Goal: Obtain resource: Download file/media

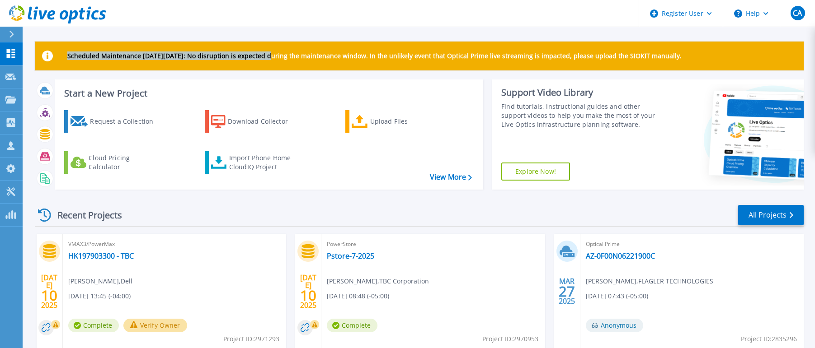
drag, startPoint x: 11, startPoint y: 105, endPoint x: 275, endPoint y: 35, distance: 272.5
click at [273, 40] on div "Register User Help CA Dell User Chris Amos Chris.Amos@dell.com Dell My Profile …" at bounding box center [407, 157] width 815 height 314
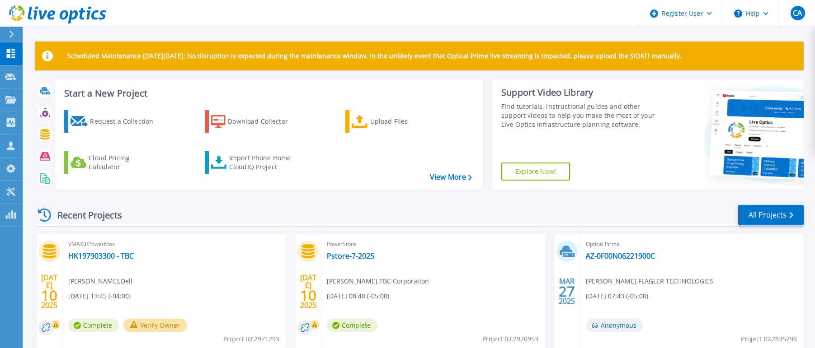
drag, startPoint x: 263, startPoint y: 23, endPoint x: 278, endPoint y: 28, distance: 15.6
click at [263, 23] on header "Register User Help CA Dell User Chris Amos Chris.Amos@dell.com Dell My Profile …" at bounding box center [407, 13] width 815 height 27
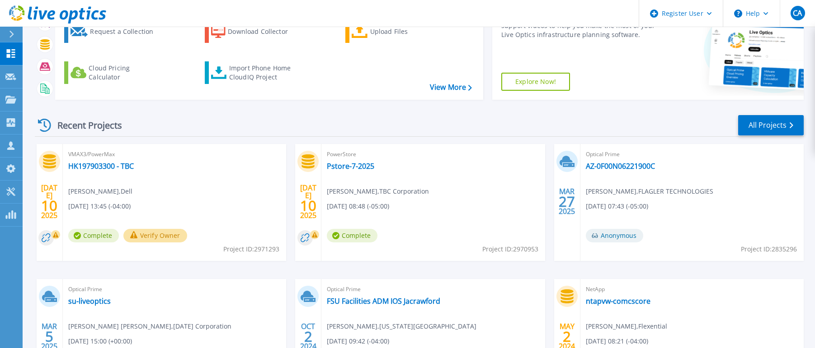
scroll to position [90, 0]
click at [346, 167] on link "Pstore-7-2025" at bounding box center [350, 165] width 47 height 9
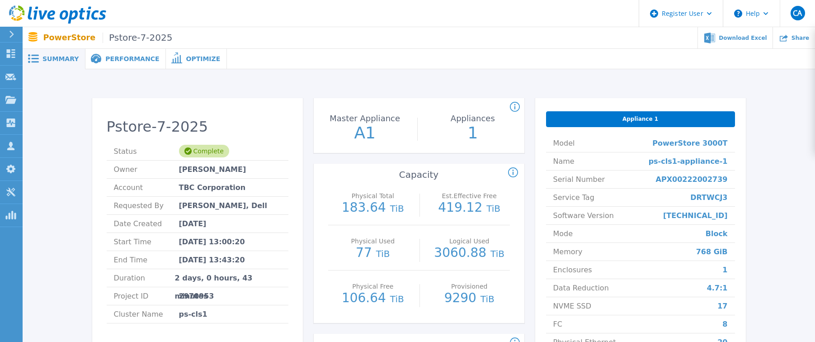
click at [125, 65] on div "Performance" at bounding box center [125, 59] width 80 height 20
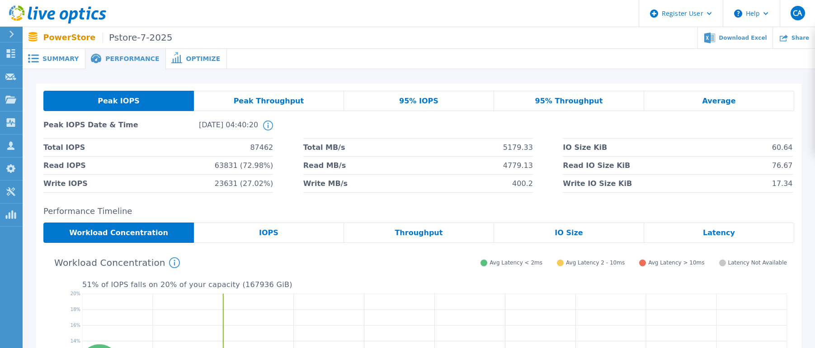
scroll to position [90, 0]
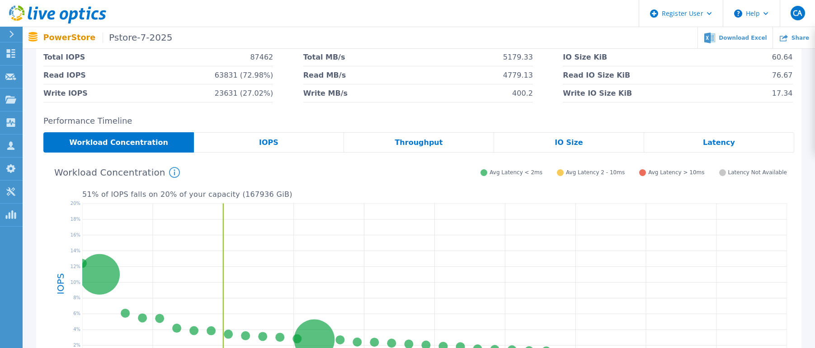
click at [273, 148] on div "IOPS" at bounding box center [269, 142] width 150 height 20
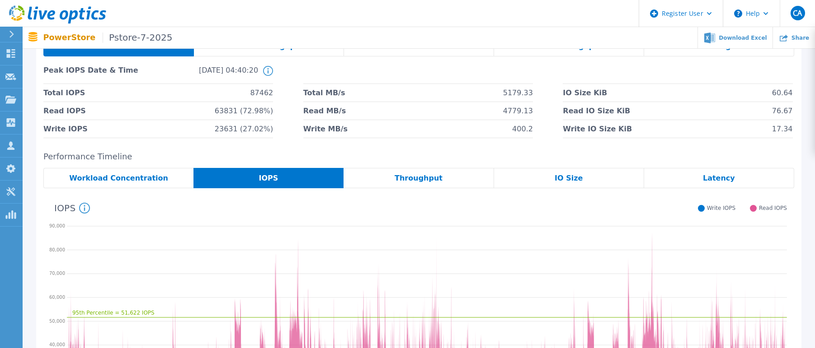
scroll to position [0, 0]
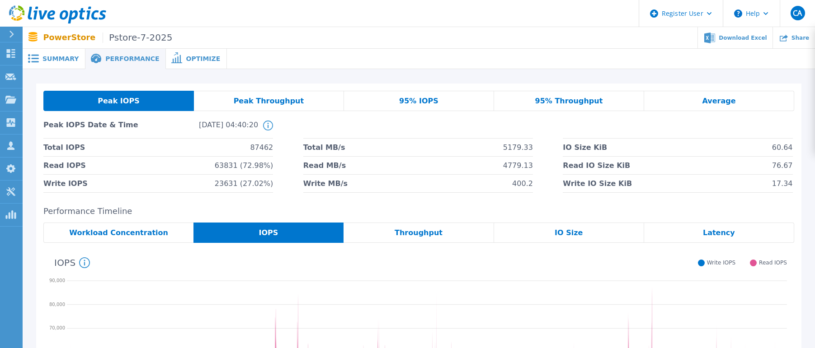
click at [274, 101] on span "Peak Throughput" at bounding box center [269, 101] width 70 height 7
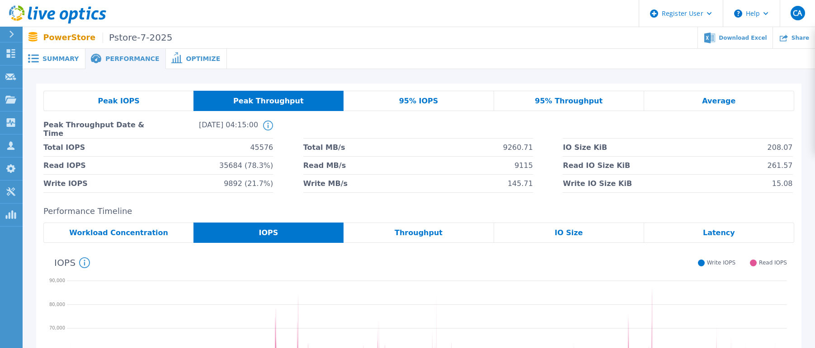
click at [116, 103] on span "Peak IOPS" at bounding box center [119, 101] width 42 height 7
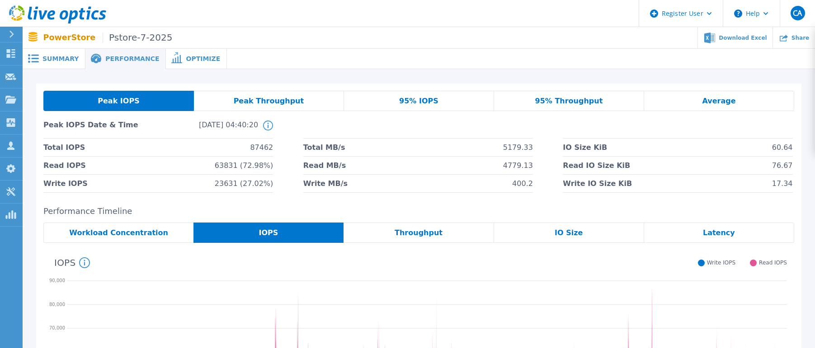
click at [188, 51] on div "Optimize" at bounding box center [196, 59] width 61 height 20
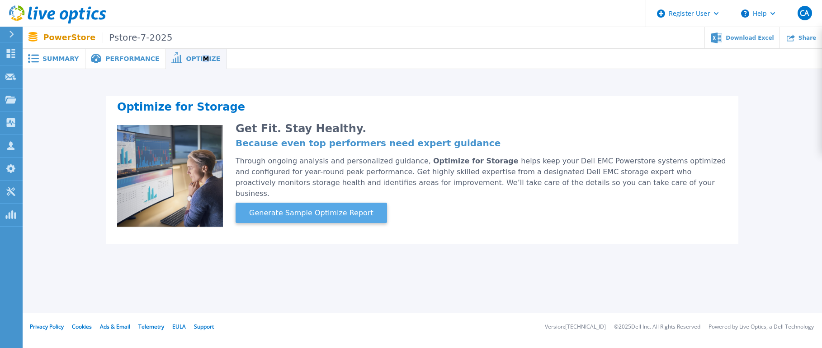
click at [309, 208] on span "Generate Sample Optimize Report" at bounding box center [310, 213] width 131 height 11
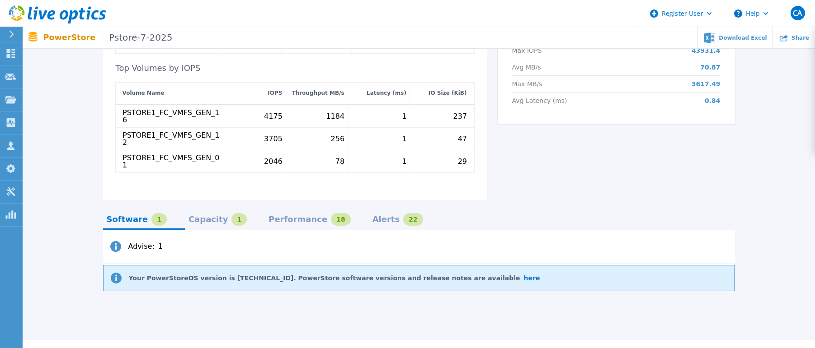
scroll to position [447, 0]
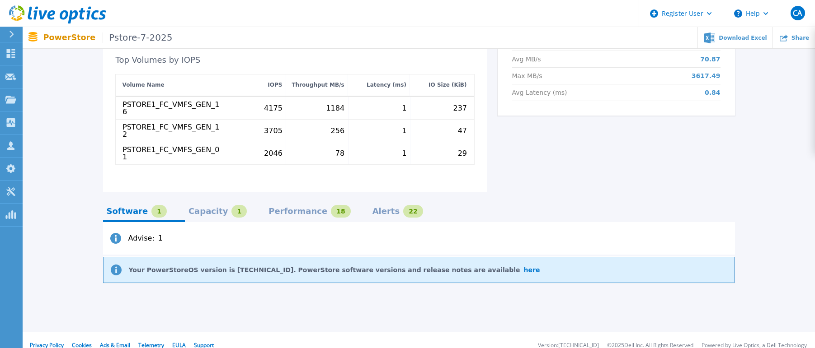
click at [196, 208] on div "Capacity" at bounding box center [208, 211] width 40 height 7
click at [275, 208] on div "Performance" at bounding box center [297, 211] width 59 height 7
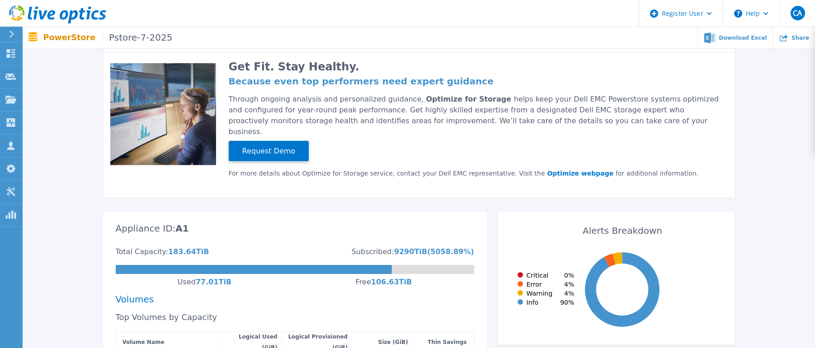
scroll to position [0, 0]
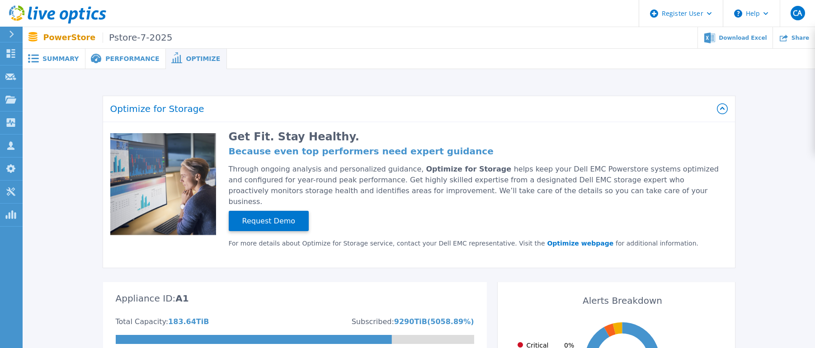
click at [135, 64] on div "Performance" at bounding box center [125, 59] width 80 height 20
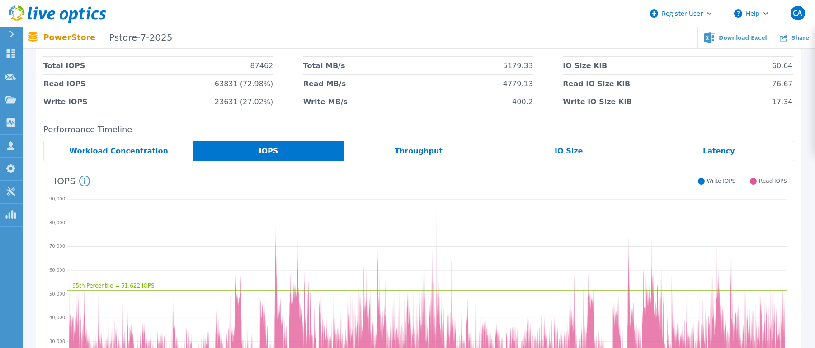
scroll to position [90, 0]
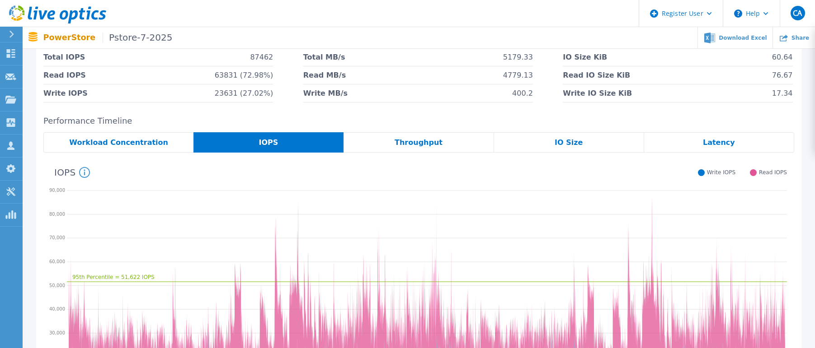
click at [144, 144] on span "Workload Concentration" at bounding box center [118, 142] width 99 height 7
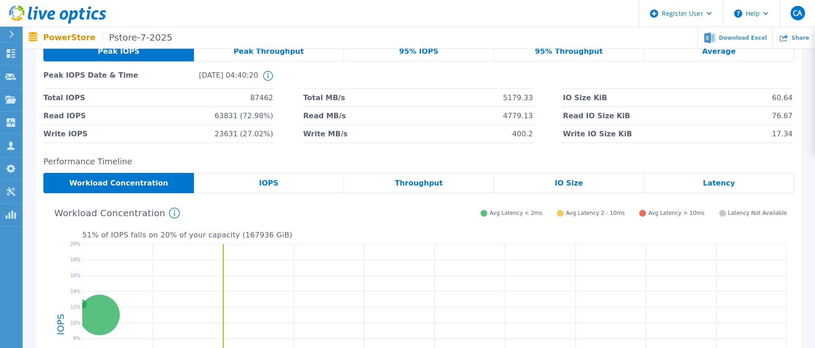
scroll to position [45, 0]
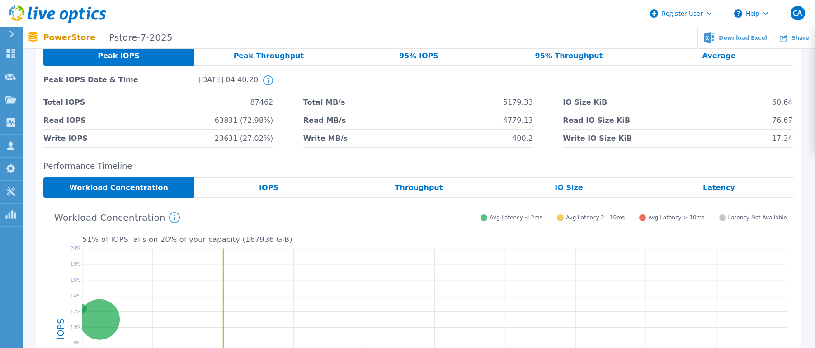
click at [271, 182] on div "IOPS" at bounding box center [269, 188] width 150 height 20
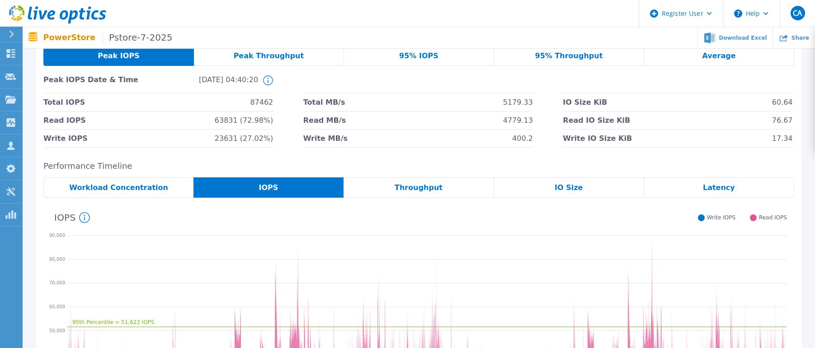
click at [532, 161] on div "Peak IOPS Peak Throughput 95% IOPS 95% Throughput Average Peak IOPS Date & Time…" at bounding box center [418, 254] width 765 height 432
click at [267, 85] on circle at bounding box center [267, 80] width 9 height 9
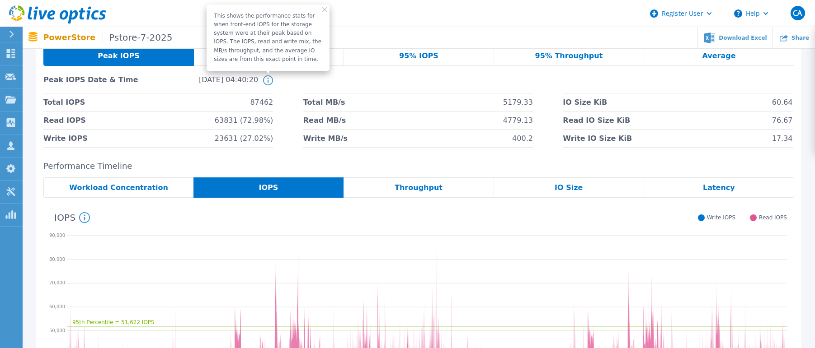
click at [337, 80] on li at bounding box center [418, 84] width 230 height 18
click at [322, 9] on icon at bounding box center [324, 9] width 5 height 5
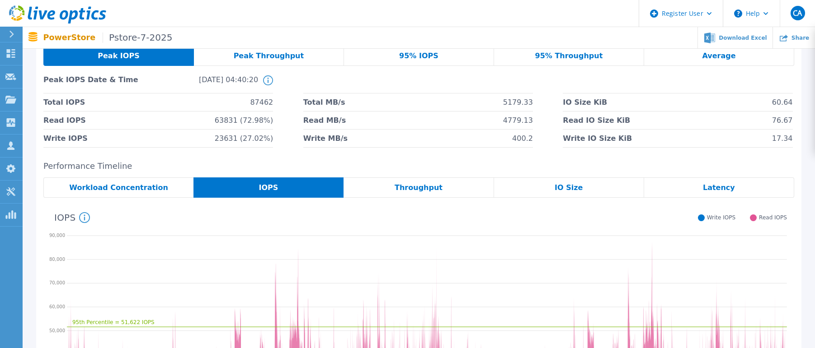
click at [567, 184] on span "IO Size" at bounding box center [568, 187] width 28 height 7
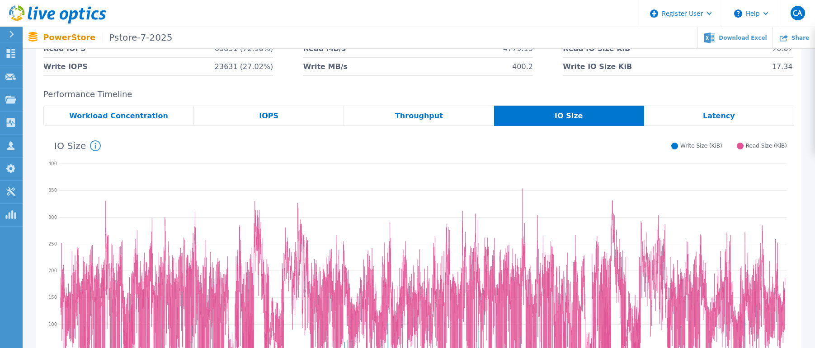
scroll to position [0, 0]
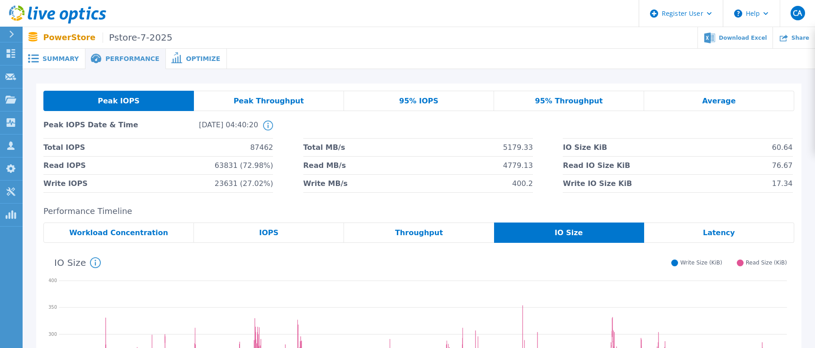
click at [264, 103] on span "Peak Throughput" at bounding box center [269, 101] width 70 height 7
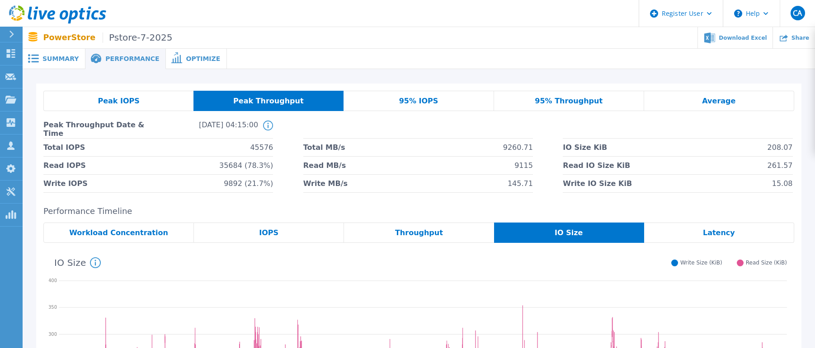
click at [143, 99] on div "Peak IOPS" at bounding box center [118, 101] width 150 height 20
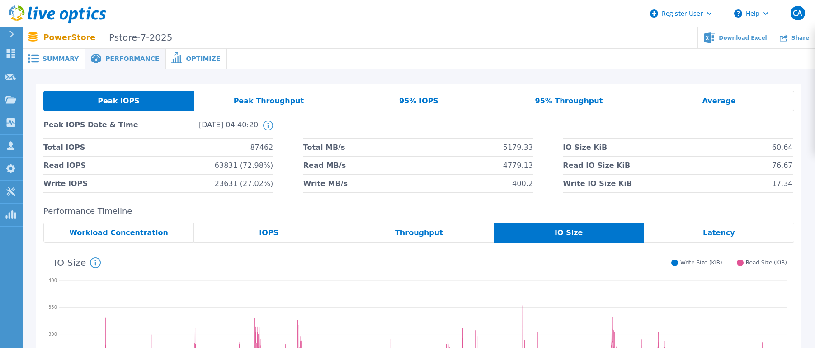
click at [254, 106] on div "Peak Throughput" at bounding box center [269, 101] width 150 height 20
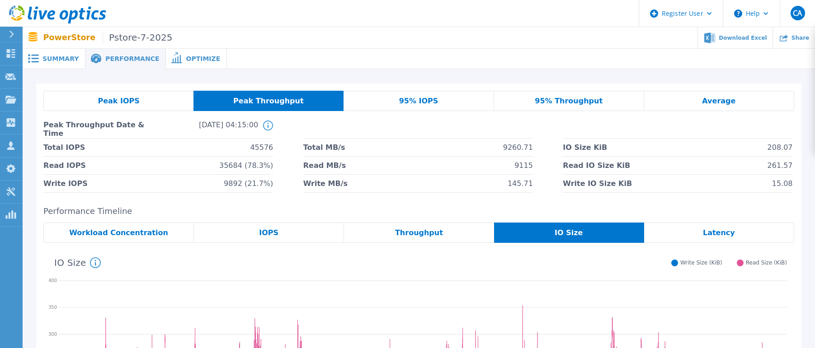
click at [410, 147] on li "Total MB/s 9260.71" at bounding box center [418, 148] width 230 height 18
click at [436, 231] on span "Throughput" at bounding box center [419, 233] width 48 height 7
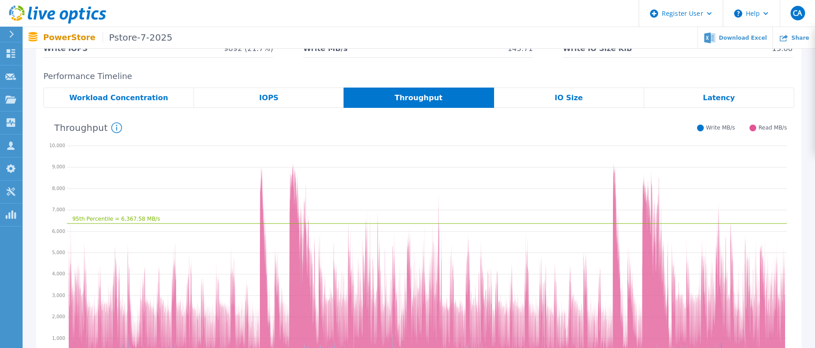
scroll to position [136, 0]
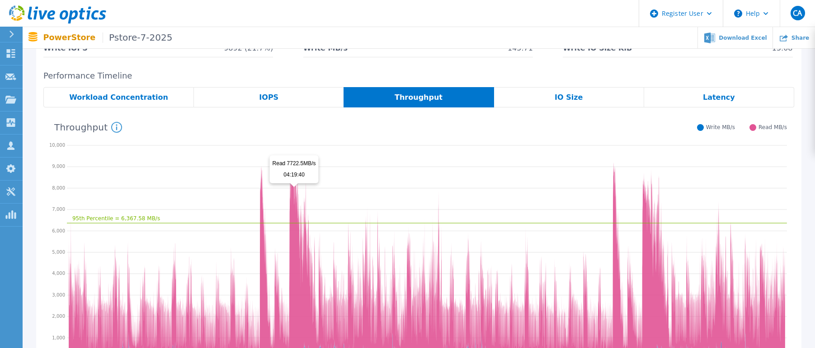
click at [291, 192] on icon at bounding box center [427, 259] width 716 height 196
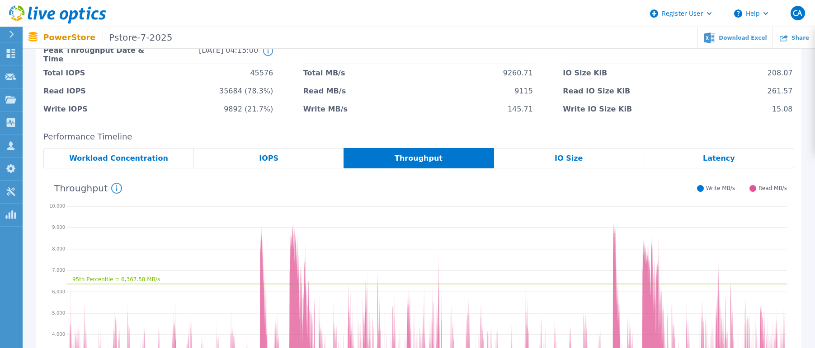
scroll to position [29, 0]
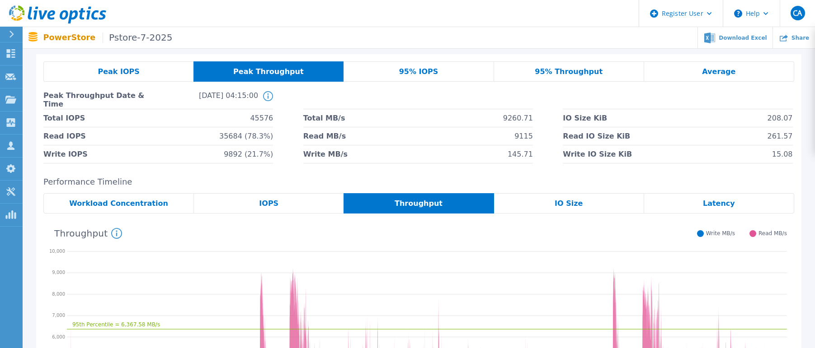
click at [142, 77] on div "Peak IOPS" at bounding box center [118, 71] width 150 height 20
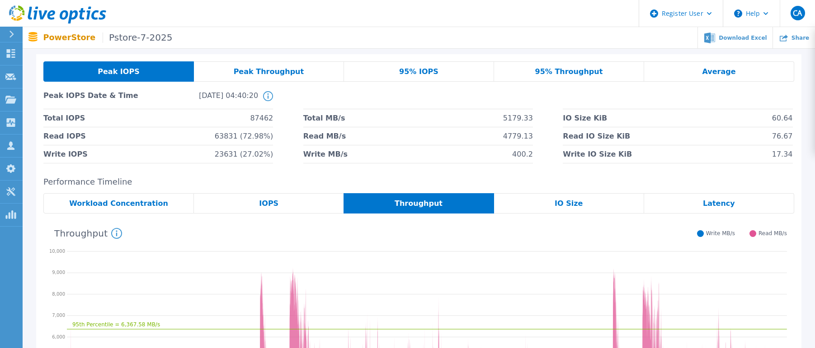
drag, startPoint x: 268, startPoint y: 65, endPoint x: 271, endPoint y: 69, distance: 4.9
click at [269, 66] on div "Peak Throughput" at bounding box center [269, 71] width 150 height 20
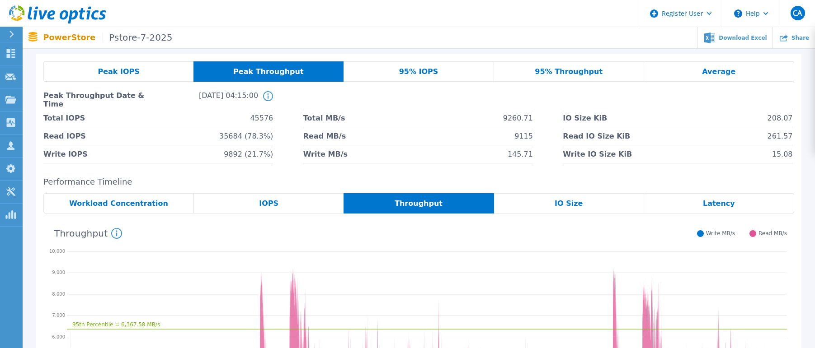
click at [425, 74] on span "95% IOPS" at bounding box center [418, 71] width 39 height 7
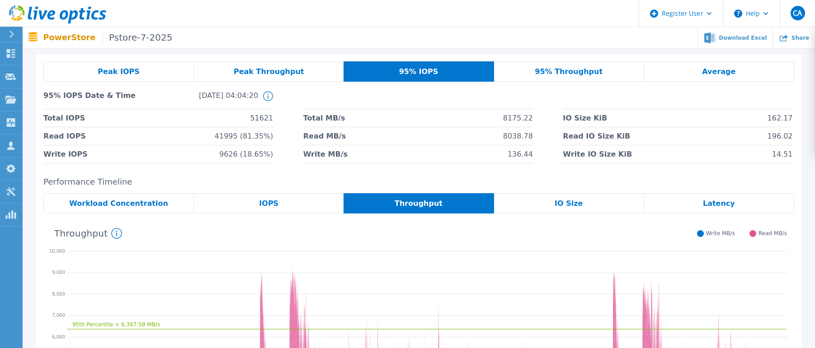
click at [708, 71] on span "Average" at bounding box center [718, 71] width 33 height 7
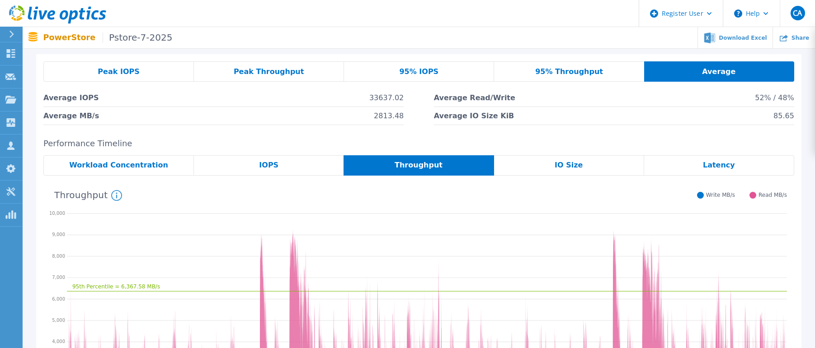
click at [235, 11] on header "Register User Help CA Dell User Chris Amos Chris.Amos@dell.com Dell My Profile …" at bounding box center [407, 13] width 815 height 27
click at [65, 67] on div "Peak IOPS" at bounding box center [118, 71] width 150 height 20
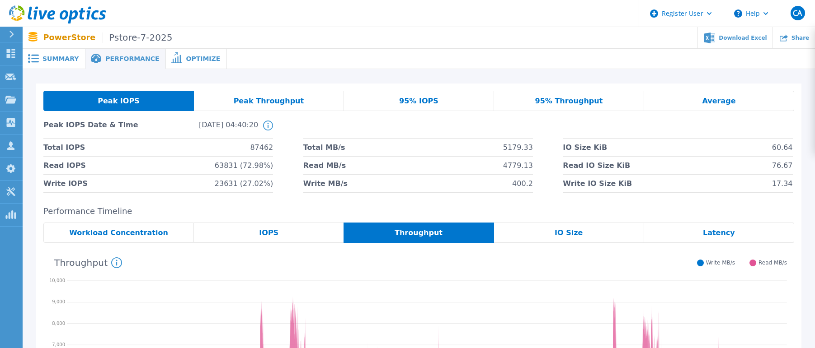
scroll to position [45, 0]
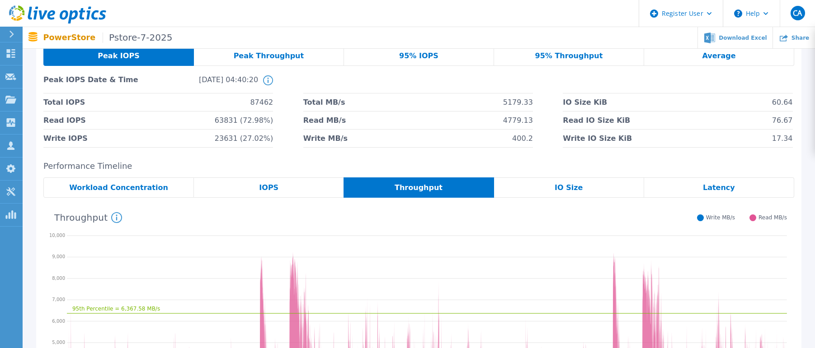
click at [267, 184] on span "IOPS" at bounding box center [268, 187] width 19 height 7
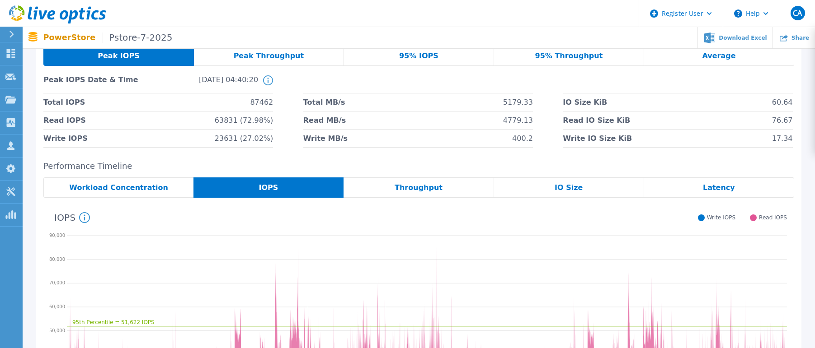
click at [445, 192] on div "Throughput" at bounding box center [418, 188] width 150 height 20
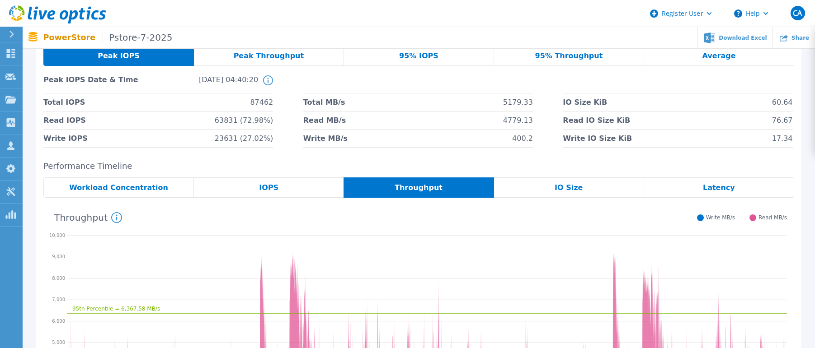
click at [279, 195] on div "IOPS" at bounding box center [269, 188] width 150 height 20
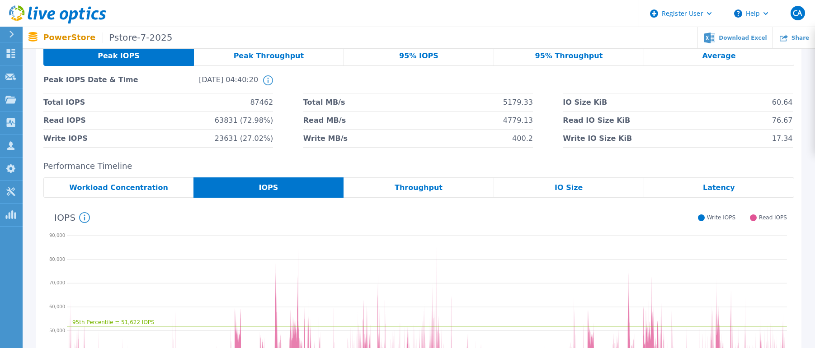
click at [434, 189] on span "Throughput" at bounding box center [418, 187] width 48 height 7
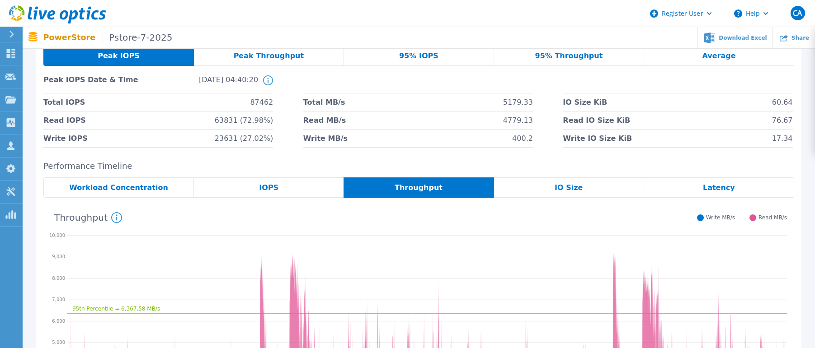
click at [540, 188] on div "IO Size" at bounding box center [569, 188] width 150 height 20
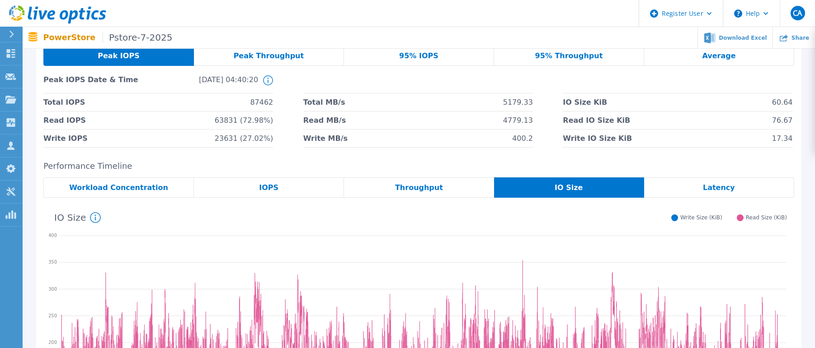
click at [695, 187] on div "Latency" at bounding box center [719, 188] width 150 height 20
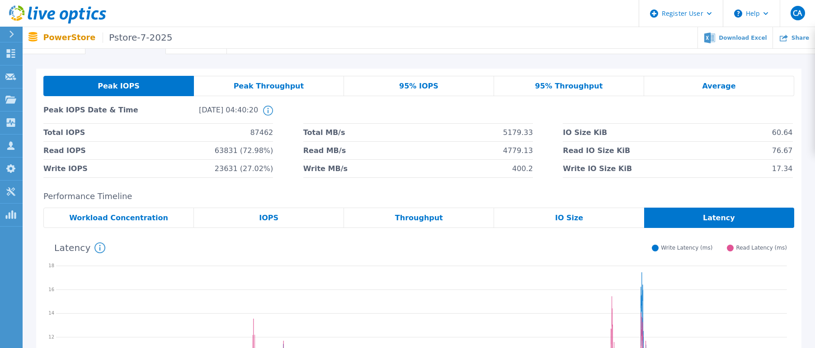
scroll to position [0, 0]
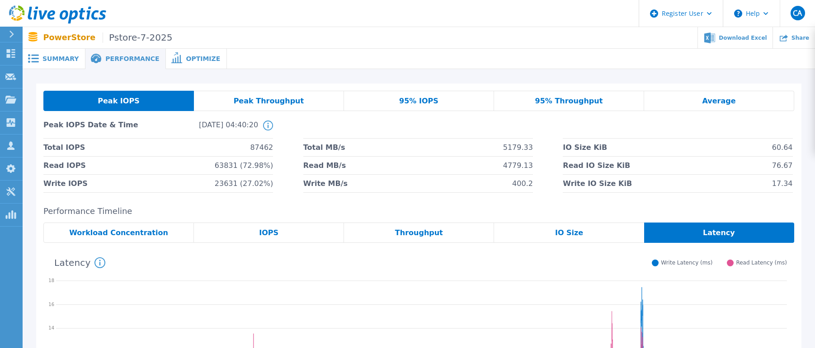
click at [50, 11] on icon at bounding box center [57, 14] width 97 height 19
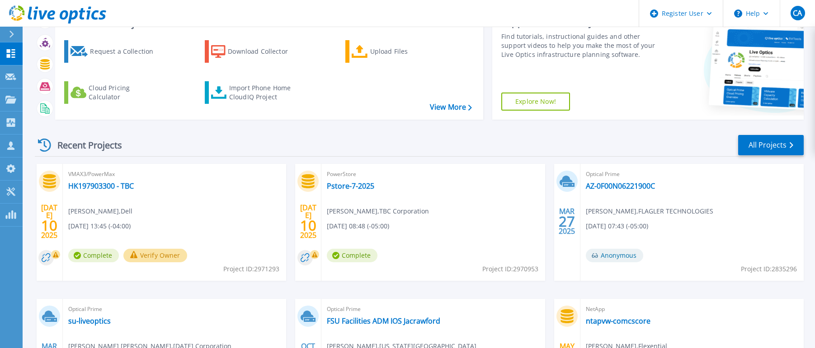
scroll to position [136, 0]
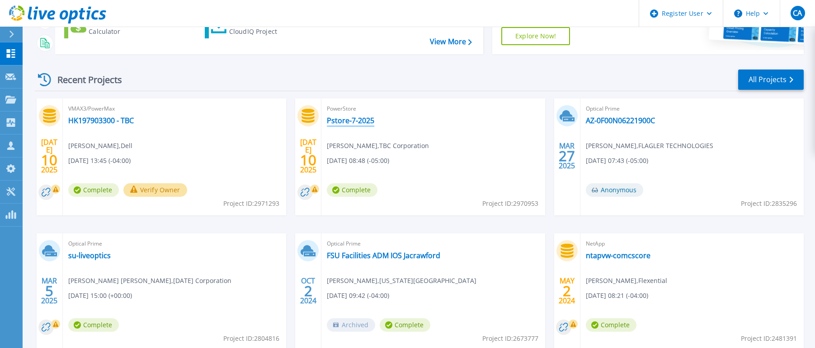
click at [349, 126] on div "PowerStore Pstore-7-2025 [PERSON_NAME] , TBC Corporation [DATE] 08:48 (-05:00) …" at bounding box center [432, 157] width 223 height 117
click at [348, 122] on link "Pstore-7-2025" at bounding box center [350, 120] width 47 height 9
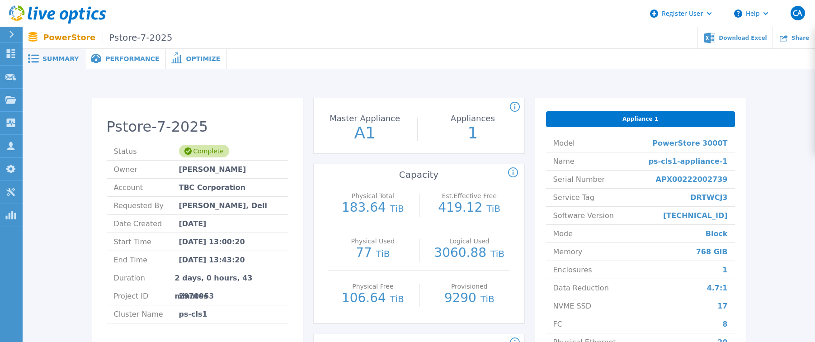
click at [122, 63] on div "Performance" at bounding box center [125, 59] width 80 height 20
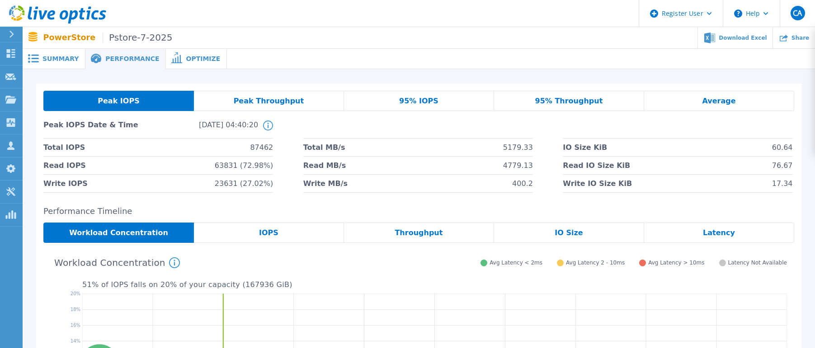
click at [253, 98] on span "Peak Throughput" at bounding box center [269, 101] width 70 height 7
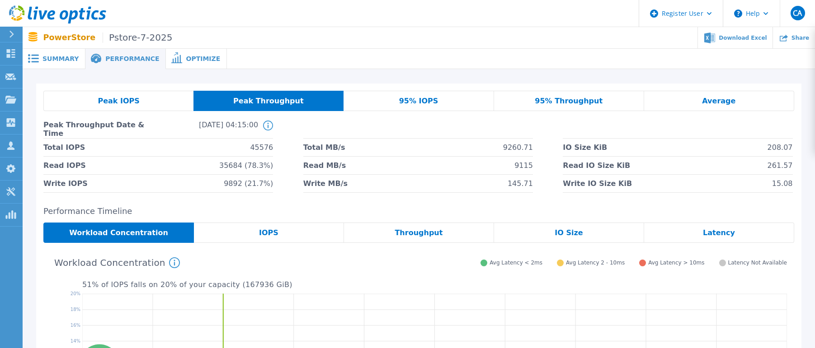
click at [411, 100] on span "95% IOPS" at bounding box center [418, 101] width 39 height 7
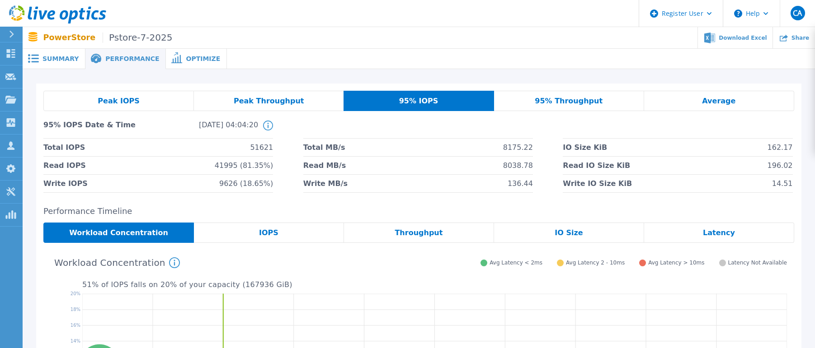
drag, startPoint x: 562, startPoint y: 102, endPoint x: 626, endPoint y: 93, distance: 65.2
click at [563, 102] on span "95% Throughput" at bounding box center [569, 101] width 68 height 7
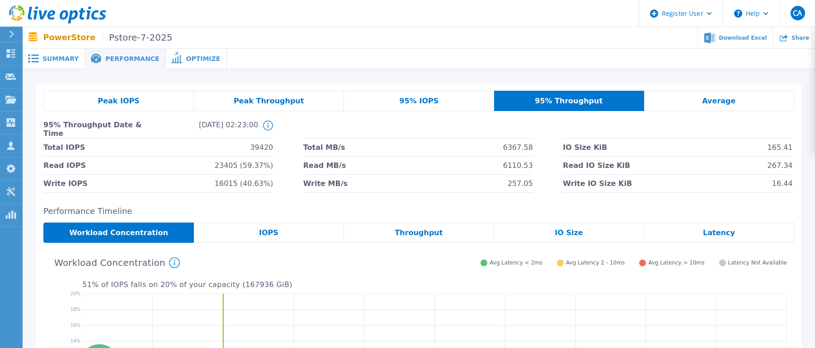
click at [720, 86] on div "Peak IOPS Peak Throughput 95% IOPS 95% Throughput Average 95% Throughput Date &…" at bounding box center [418, 142] width 765 height 117
click at [734, 112] on div "Peak IOPS Peak Throughput 95% IOPS 95% Throughput Average 95% Throughput Date &…" at bounding box center [418, 142] width 751 height 102
drag, startPoint x: 729, startPoint y: 105, endPoint x: 700, endPoint y: 103, distance: 29.9
click at [728, 105] on span "Average" at bounding box center [718, 101] width 33 height 7
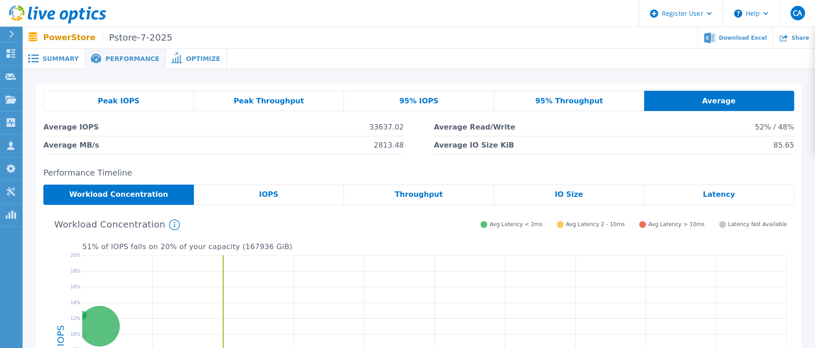
click at [557, 101] on span "95% Throughput" at bounding box center [569, 101] width 68 height 7
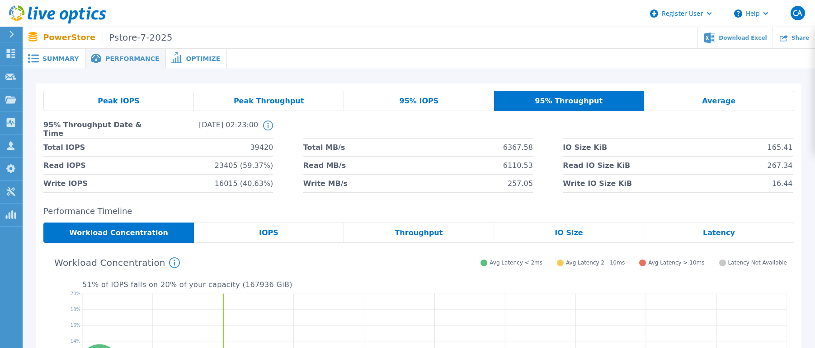
click at [441, 98] on div "95% IOPS" at bounding box center [419, 101] width 150 height 20
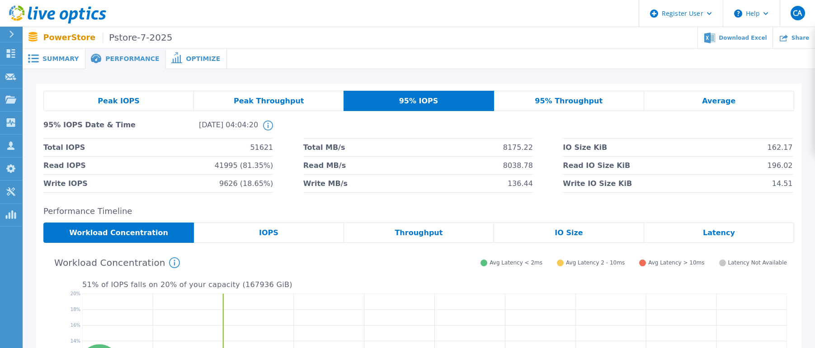
click at [246, 103] on span "Peak Throughput" at bounding box center [269, 101] width 70 height 7
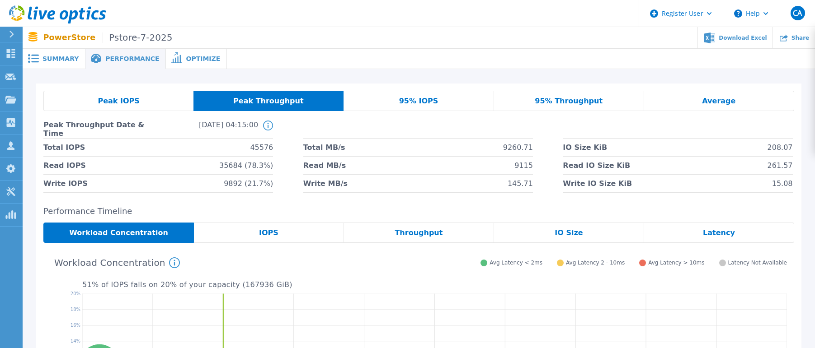
click at [130, 103] on span "Peak IOPS" at bounding box center [119, 101] width 42 height 7
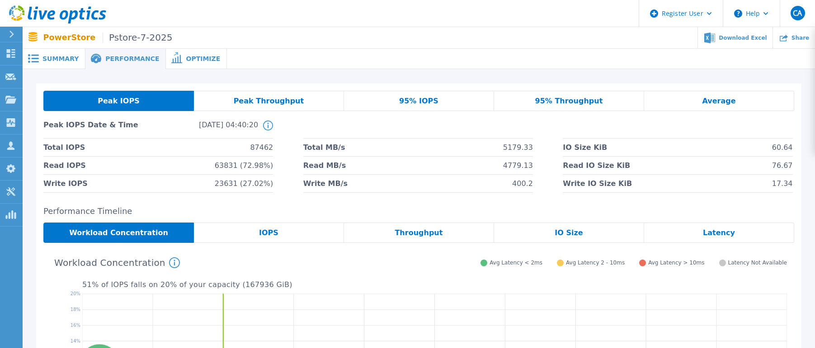
click at [554, 98] on span "95% Throughput" at bounding box center [569, 101] width 68 height 7
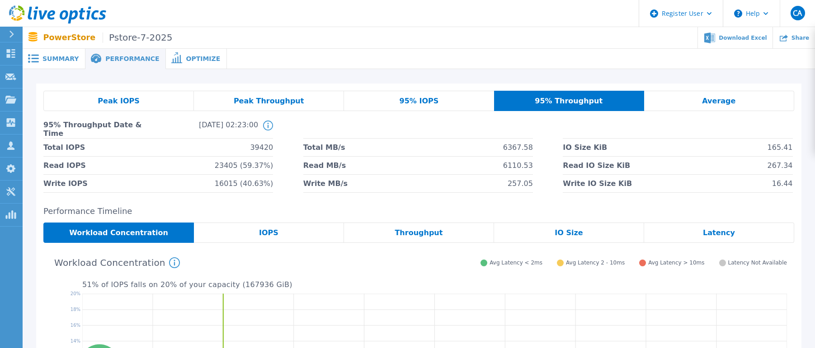
click at [700, 103] on div "Average" at bounding box center [719, 101] width 150 height 20
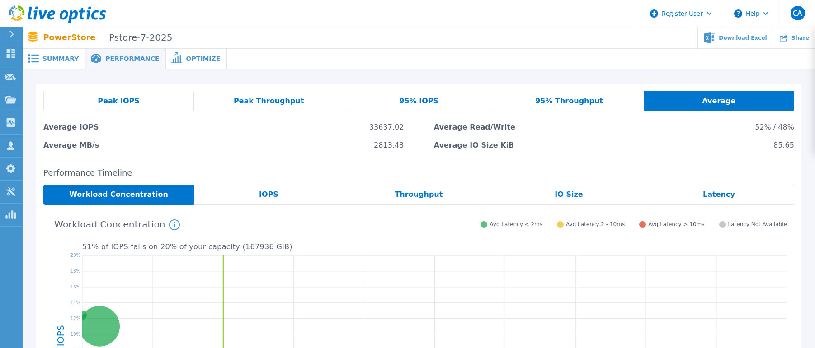
click at [567, 99] on span "95% Throughput" at bounding box center [569, 101] width 68 height 7
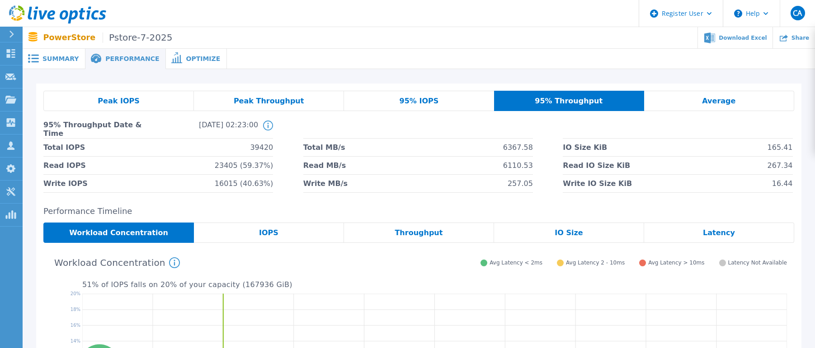
click at [429, 103] on span "95% IOPS" at bounding box center [418, 101] width 39 height 7
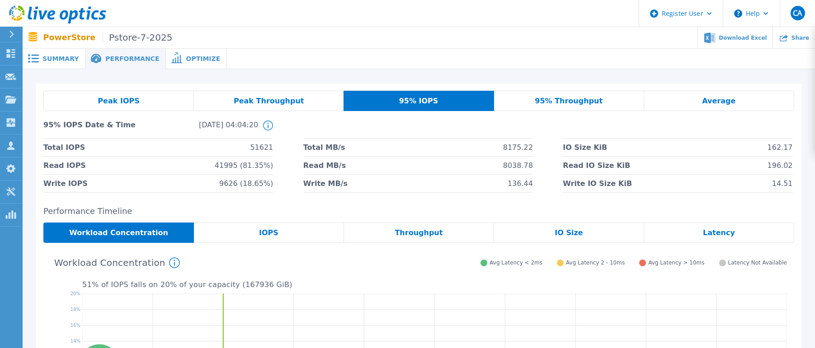
click at [606, 99] on div "95% Throughput" at bounding box center [569, 101] width 150 height 20
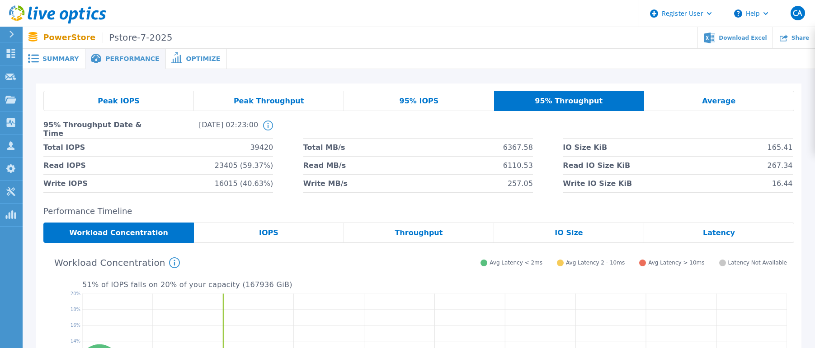
click at [271, 103] on span "Peak Throughput" at bounding box center [269, 101] width 70 height 7
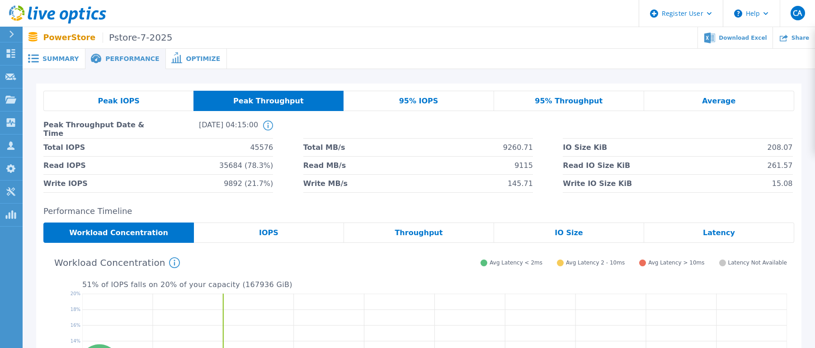
click at [133, 112] on div "Peak IOPS Peak Throughput 95% IOPS 95% Throughput Average Peak Throughput Date …" at bounding box center [418, 142] width 751 height 102
click at [131, 102] on span "Peak IOPS" at bounding box center [119, 101] width 42 height 7
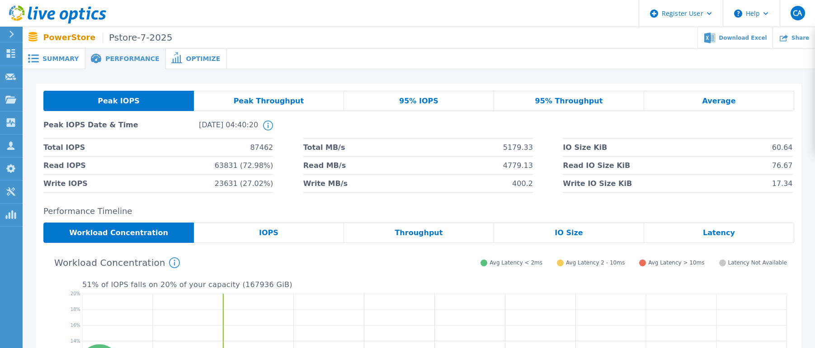
click at [274, 102] on span "Peak Throughput" at bounding box center [269, 101] width 70 height 7
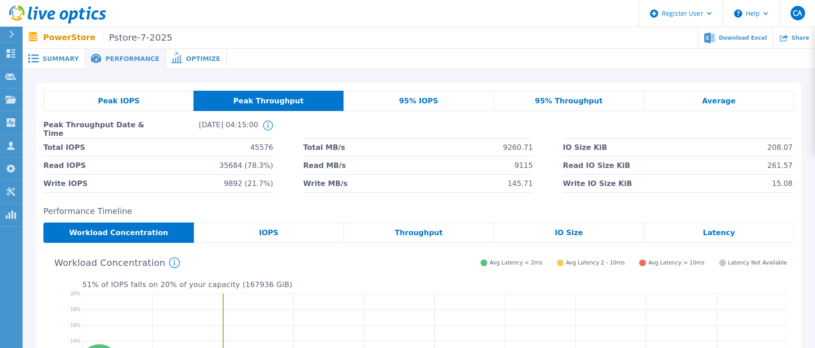
click at [405, 98] on span "95% IOPS" at bounding box center [418, 101] width 39 height 7
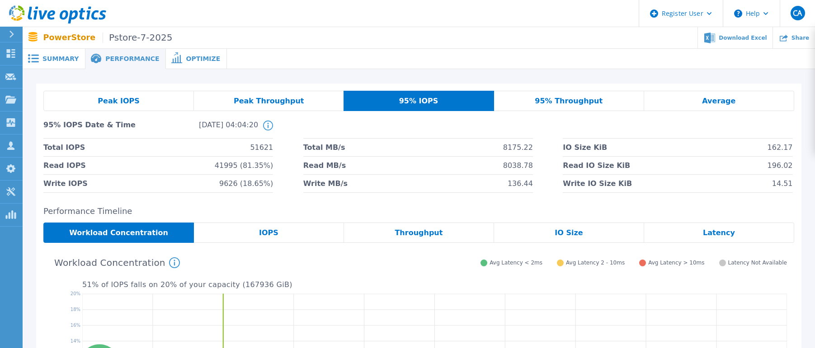
click at [601, 107] on div "95% Throughput" at bounding box center [569, 101] width 150 height 20
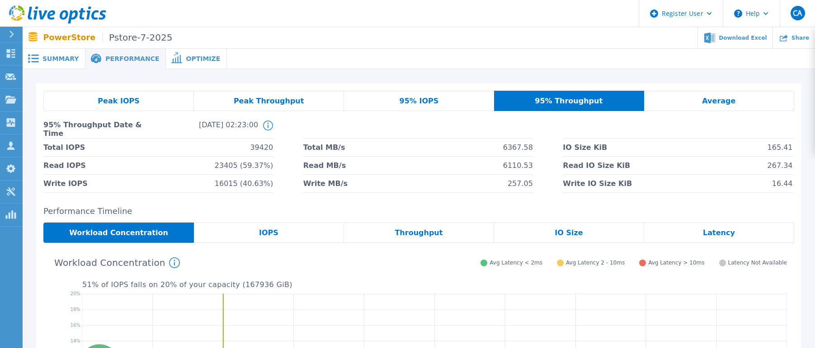
click at [419, 103] on span "95% IOPS" at bounding box center [418, 101] width 39 height 7
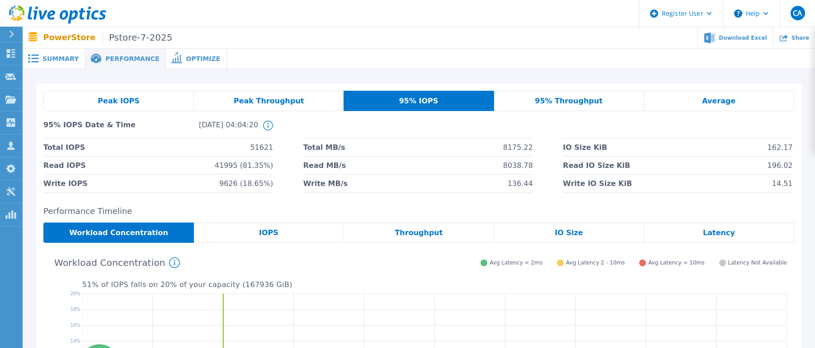
click at [718, 102] on span "Average" at bounding box center [718, 101] width 33 height 7
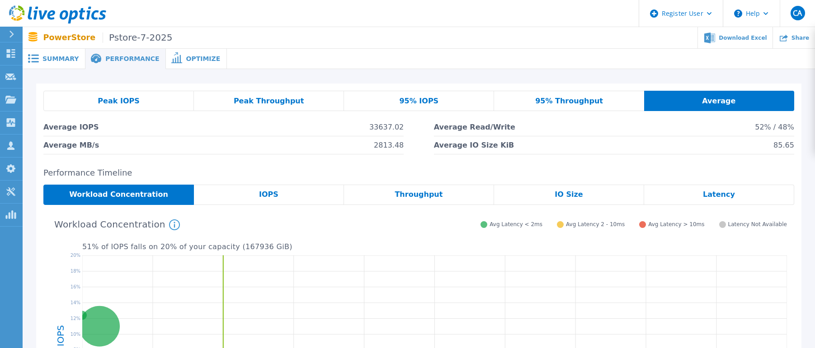
click at [587, 106] on div "95% Throughput" at bounding box center [569, 101] width 150 height 20
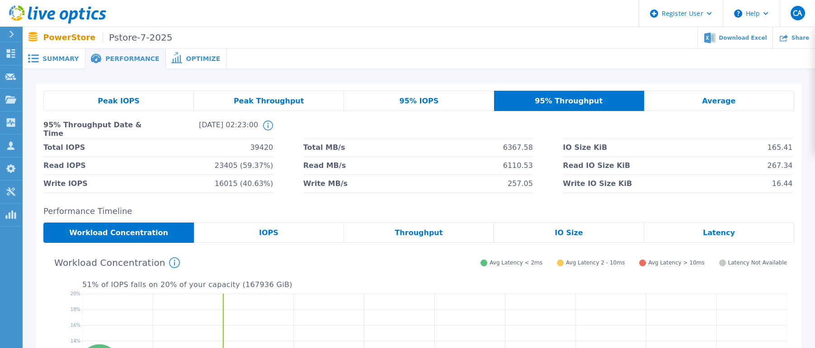
click at [476, 112] on div "Peak IOPS Peak Throughput 95% IOPS 95% Throughput Average 95% Throughput Date &…" at bounding box center [418, 142] width 751 height 102
click at [265, 109] on div "Peak Throughput" at bounding box center [269, 101] width 150 height 20
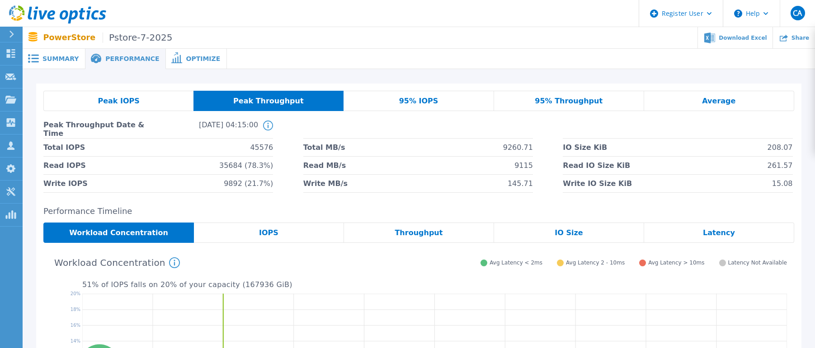
click at [117, 98] on span "Peak IOPS" at bounding box center [119, 101] width 42 height 7
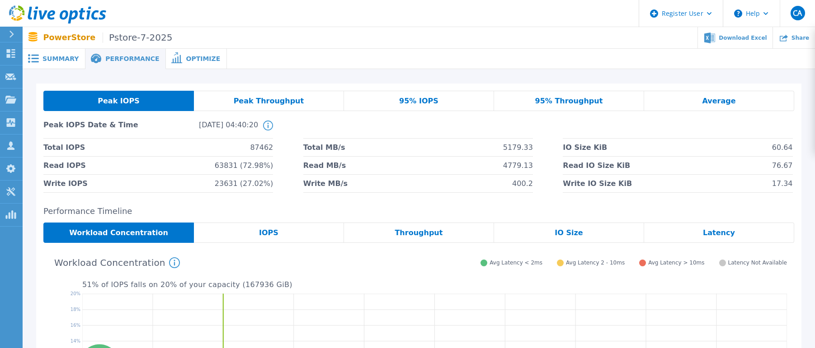
click at [398, 103] on div "95% IOPS" at bounding box center [419, 101] width 150 height 20
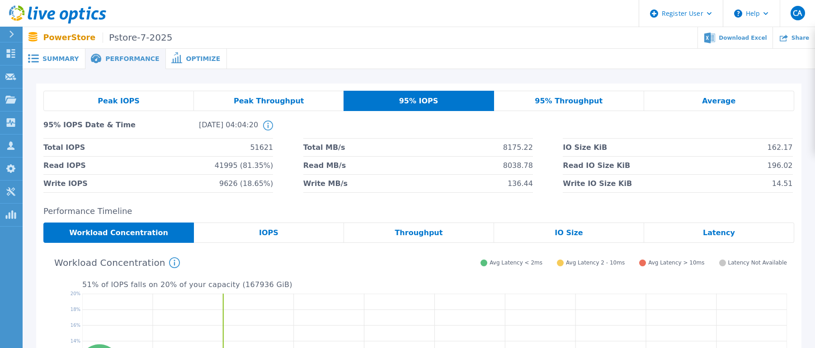
click at [549, 98] on span "95% Throughput" at bounding box center [569, 101] width 68 height 7
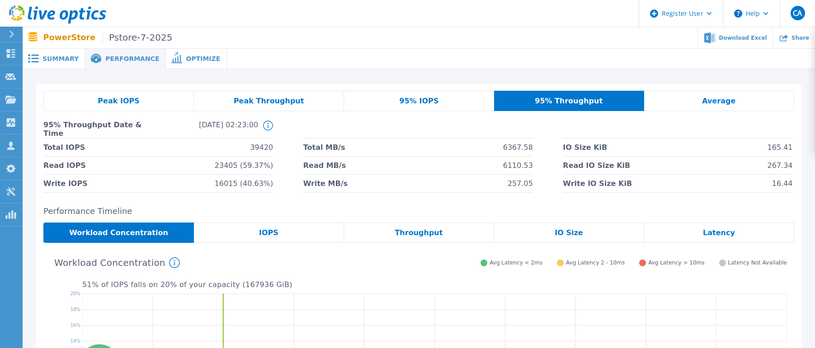
click at [441, 103] on div "95% IOPS" at bounding box center [419, 101] width 150 height 20
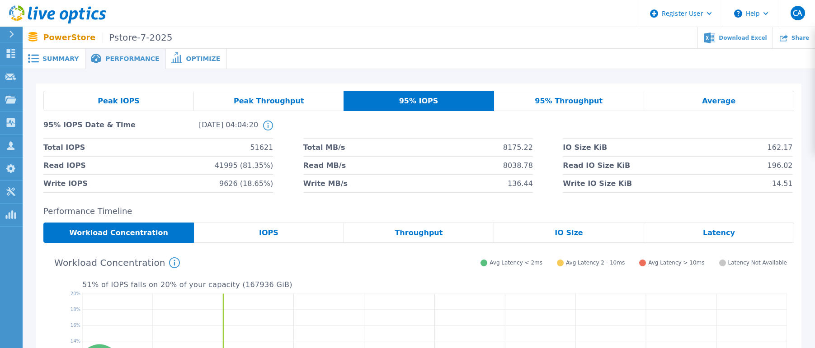
click at [445, 210] on h2 "Performance Timeline" at bounding box center [418, 211] width 751 height 9
click at [148, 106] on div "Peak IOPS" at bounding box center [118, 101] width 150 height 20
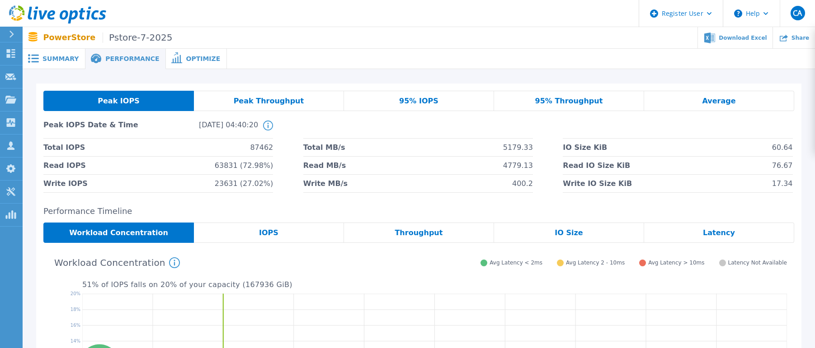
drag, startPoint x: 56, startPoint y: 13, endPoint x: 68, endPoint y: 13, distance: 12.7
click at [56, 13] on icon at bounding box center [57, 14] width 97 height 19
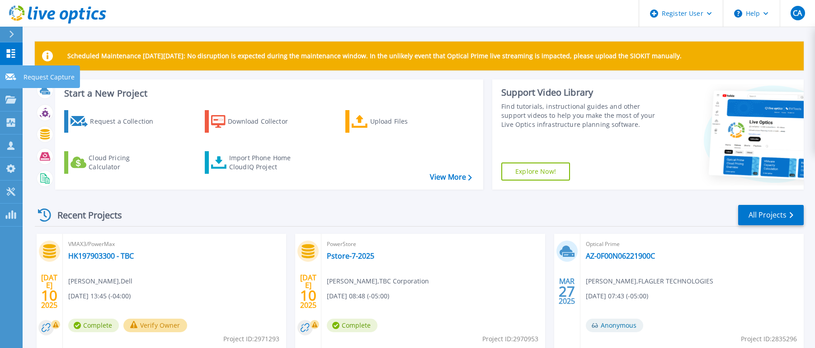
click at [9, 74] on icon at bounding box center [10, 77] width 11 height 7
drag, startPoint x: 18, startPoint y: 52, endPoint x: 32, endPoint y: 52, distance: 14.5
click at [18, 52] on link "Dashboard Dashboard" at bounding box center [11, 53] width 23 height 23
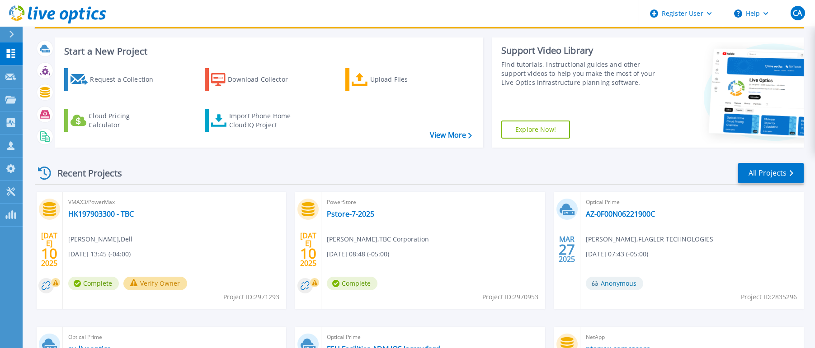
scroll to position [90, 0]
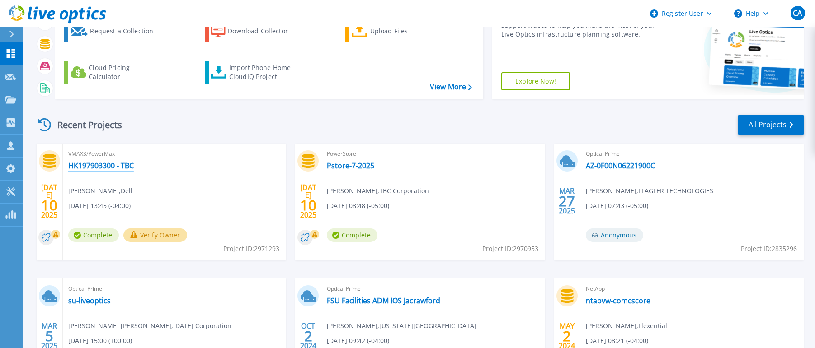
click at [97, 163] on link "HK197903300 - TBC" at bounding box center [101, 165] width 66 height 9
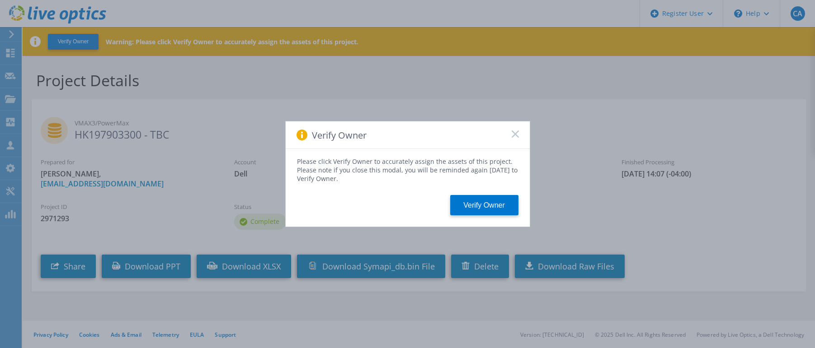
click at [517, 135] on icon at bounding box center [515, 134] width 7 height 7
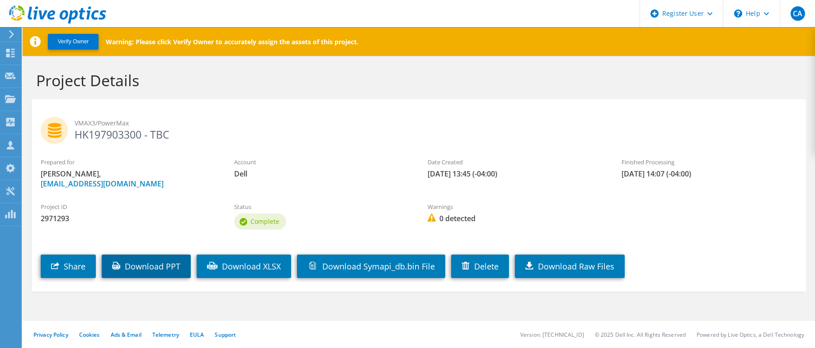
click at [161, 270] on link "Download PPT" at bounding box center [146, 266] width 89 height 23
